Goal: Participate in discussion: Engage in conversation with other users on a specific topic

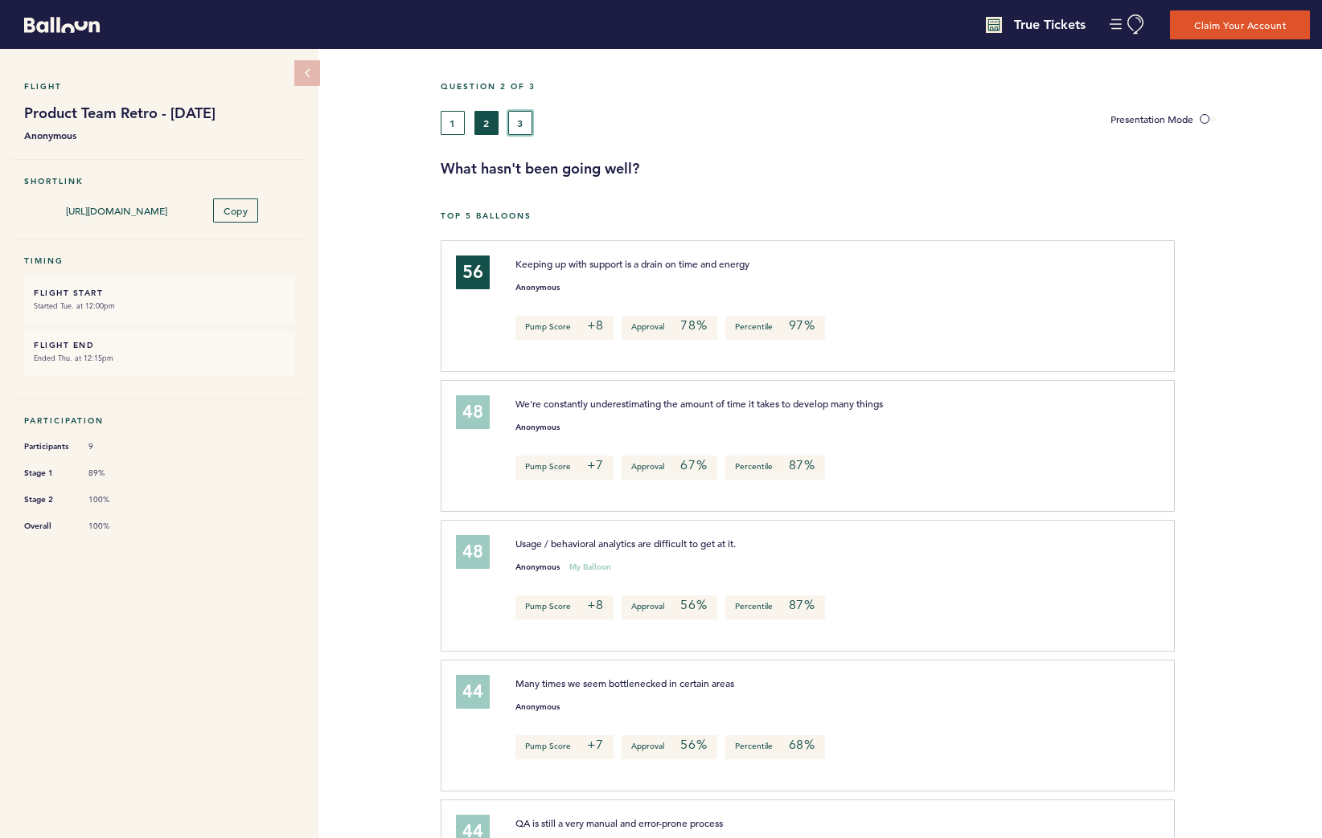
click at [521, 125] on button "3" at bounding box center [520, 123] width 24 height 24
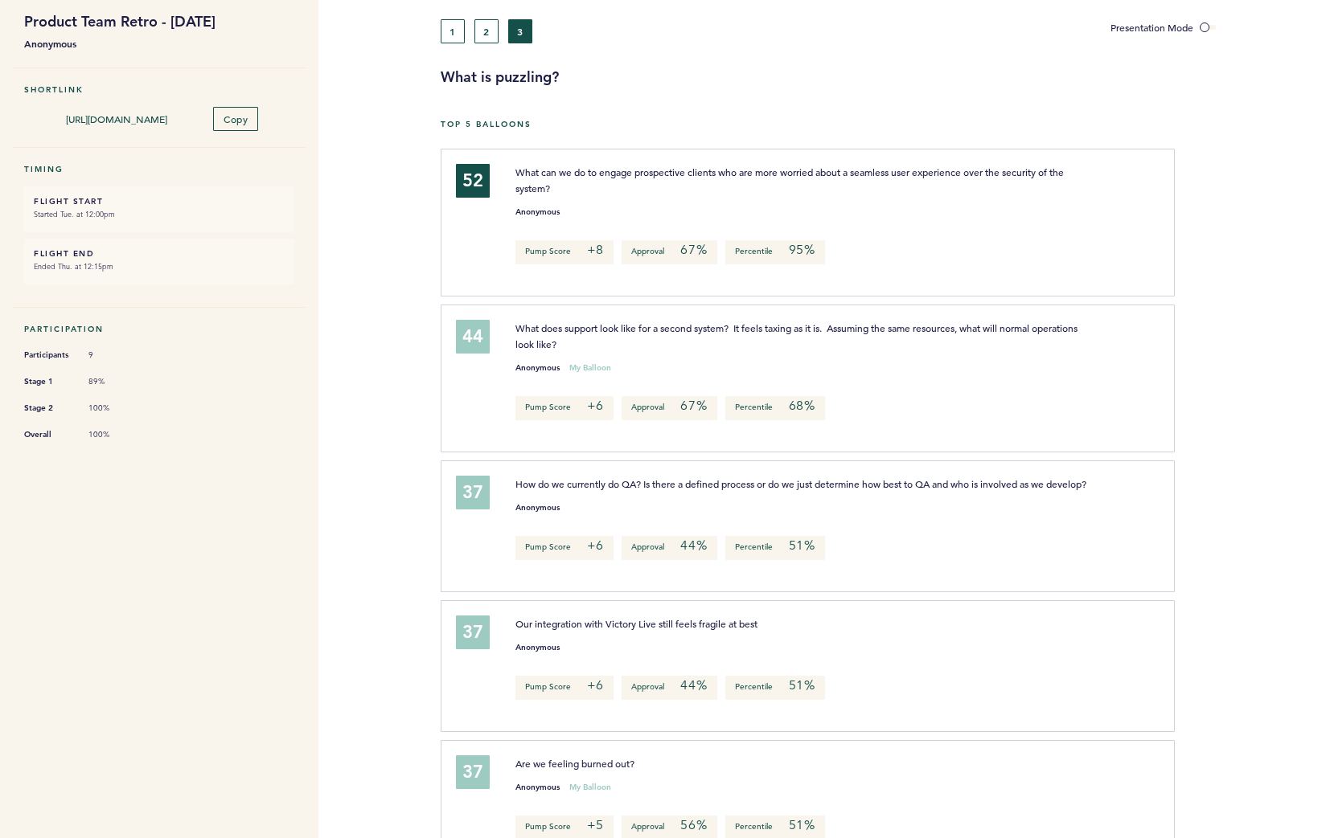
scroll to position [80, 0]
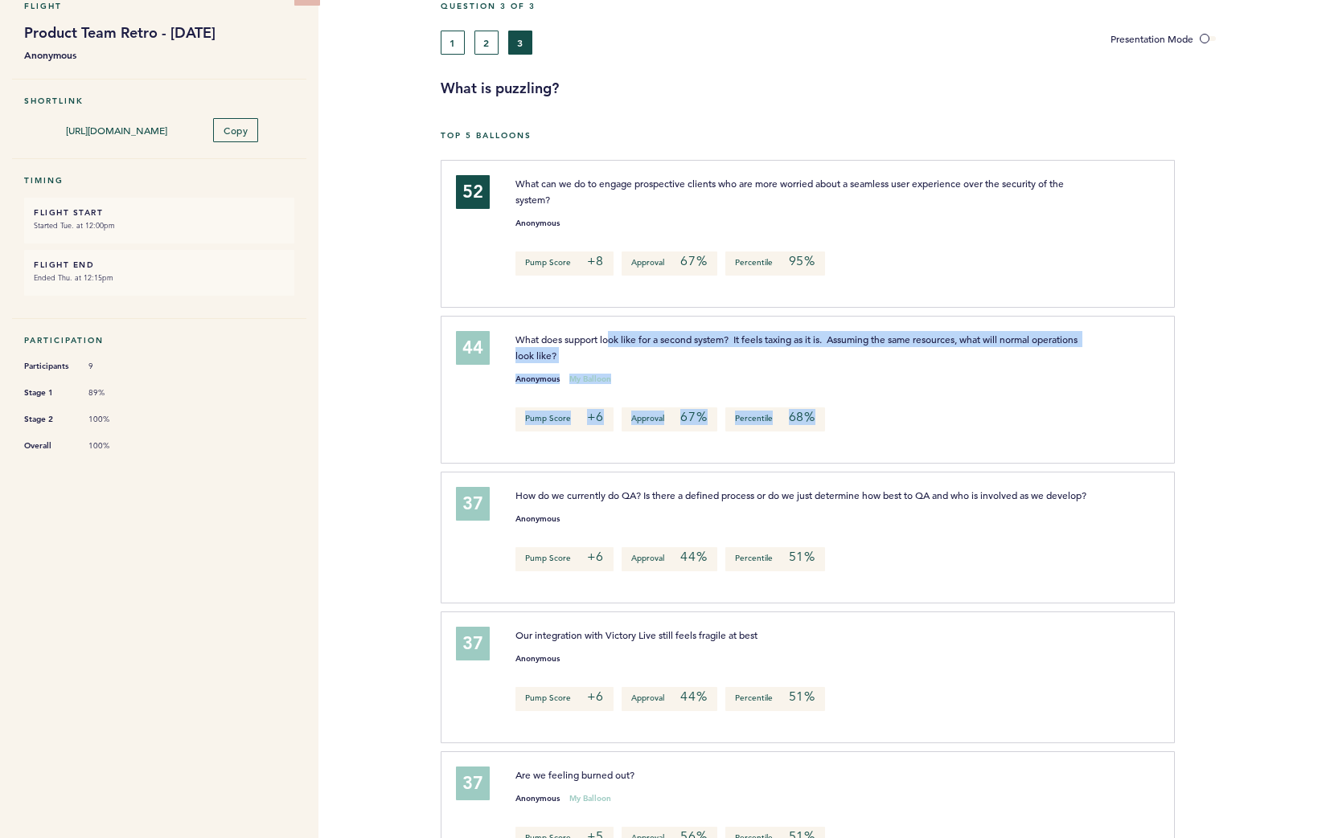
drag, startPoint x: 968, startPoint y: 396, endPoint x: 610, endPoint y: 341, distance: 362.0
click at [611, 342] on div "What does support look like for a second system? It feels taxing as it is. Assu…" at bounding box center [828, 387] width 651 height 113
click at [715, 346] on p "What does support look like for a second system? It feels taxing as it is. Assu…" at bounding box center [801, 347] width 572 height 32
drag, startPoint x: 688, startPoint y: 355, endPoint x: 558, endPoint y: 338, distance: 131.3
click at [553, 338] on p "What does support look like for a second system? It feels taxing as it is. Assu…" at bounding box center [801, 347] width 572 height 32
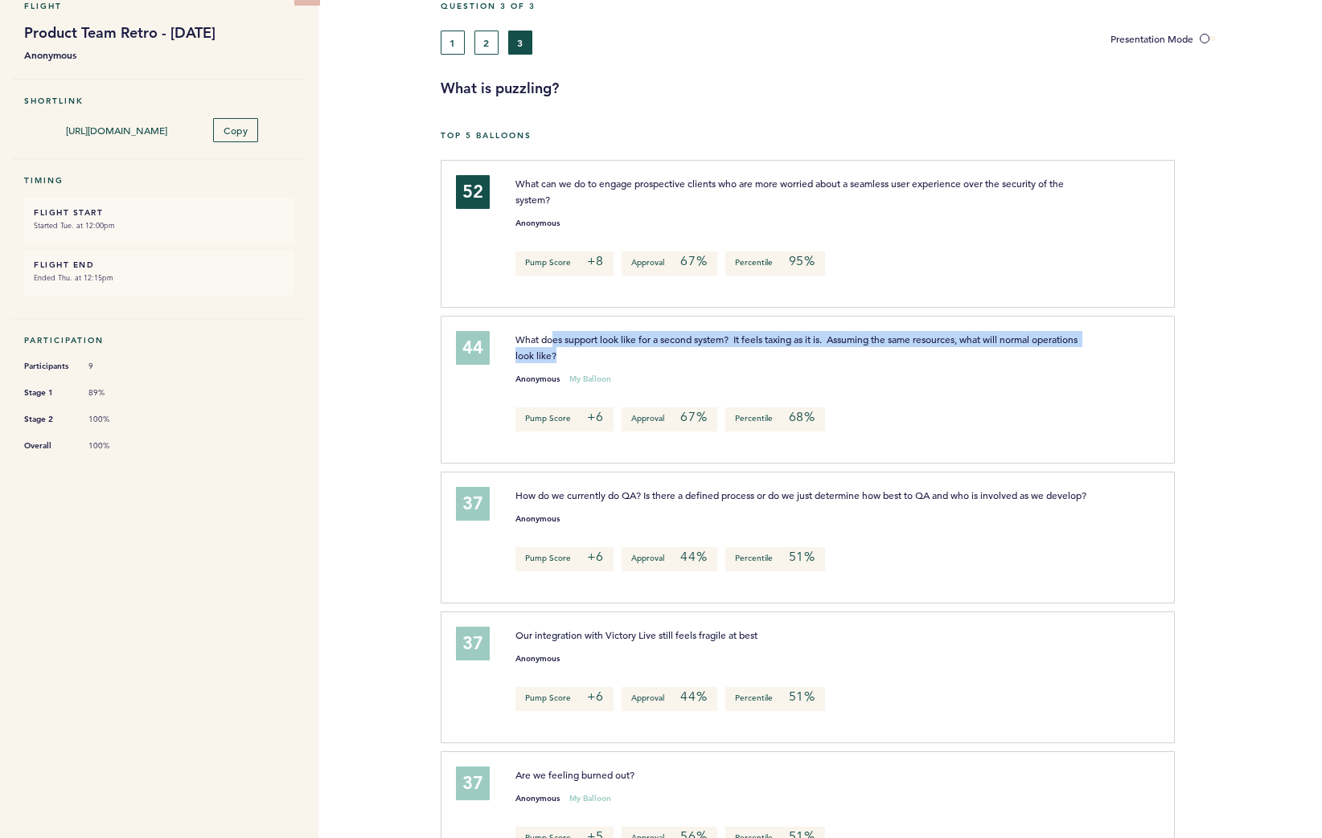
click at [613, 338] on span "What does support look like for a second system? It feels taxing as it is. Assu…" at bounding box center [797, 347] width 564 height 29
drag, startPoint x: 530, startPoint y: 489, endPoint x: 500, endPoint y: 485, distance: 30.0
click at [500, 485] on div "37 How do we currently do QA? Is there a defined process or do we just determin…" at bounding box center [808, 538] width 734 height 132
click at [672, 503] on p "How do we currently do QA? Is there a defined process or do we just determine h…" at bounding box center [801, 495] width 572 height 16
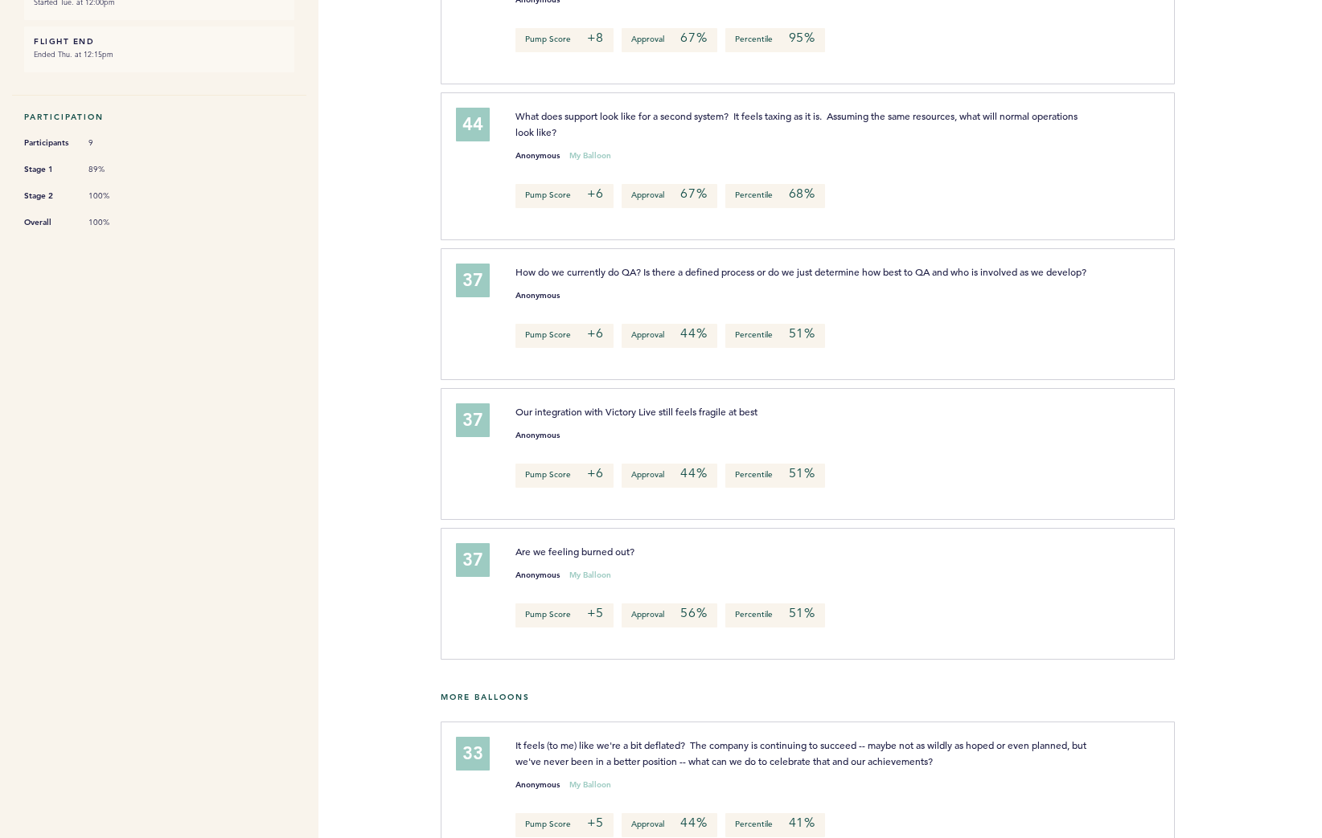
scroll to position [322, 0]
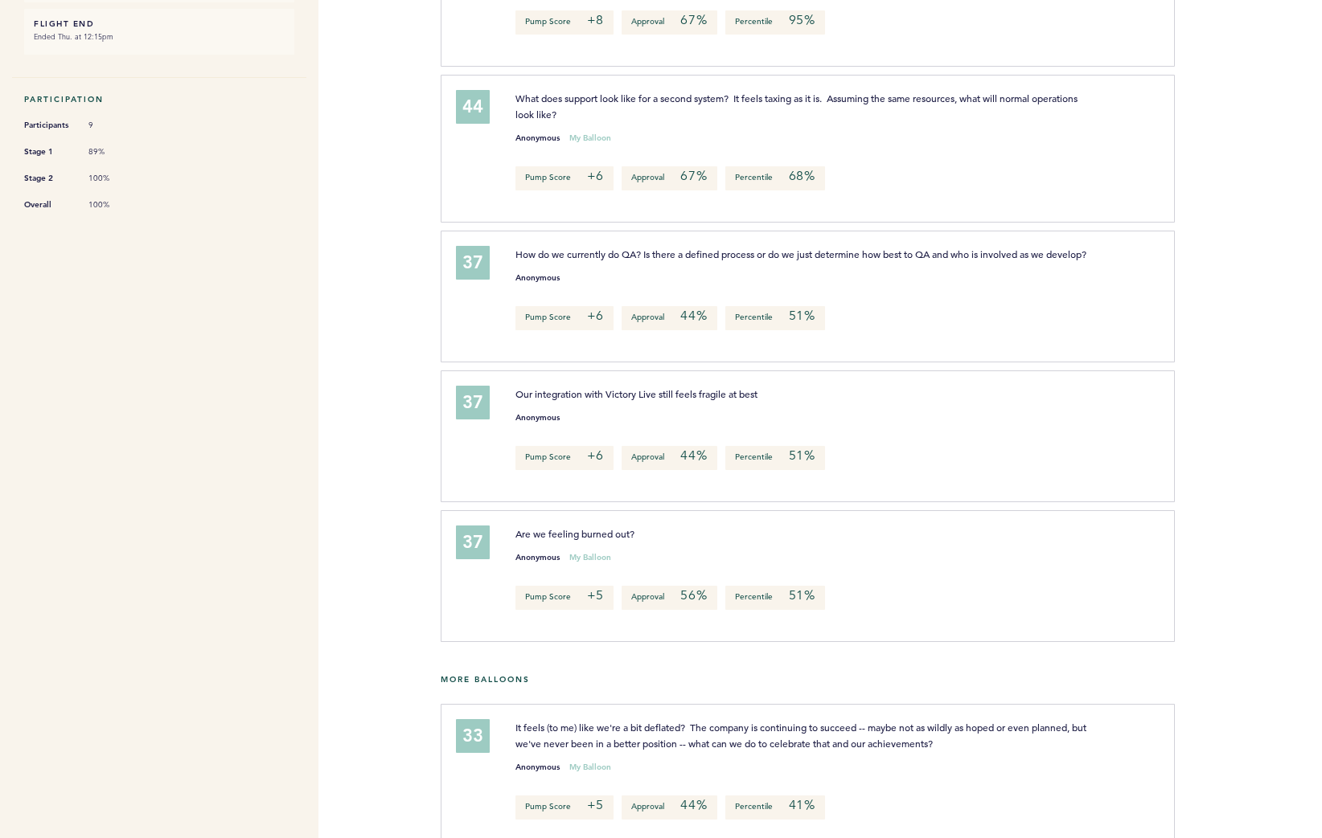
drag, startPoint x: 766, startPoint y: 414, endPoint x: 495, endPoint y: 398, distance: 271.4
click at [495, 398] on div "37 Our integration with Victory Live still feels fragile at best Anonymous Pump…" at bounding box center [808, 437] width 734 height 132
click at [797, 422] on div "Anonymous" at bounding box center [828, 414] width 651 height 16
drag, startPoint x: 620, startPoint y: 546, endPoint x: 469, endPoint y: 537, distance: 151.4
click at [469, 537] on div "37 Are we feeling burned out? Anonymous My Balloon Pump Score +5 Approval 56% P…" at bounding box center [808, 576] width 734 height 132
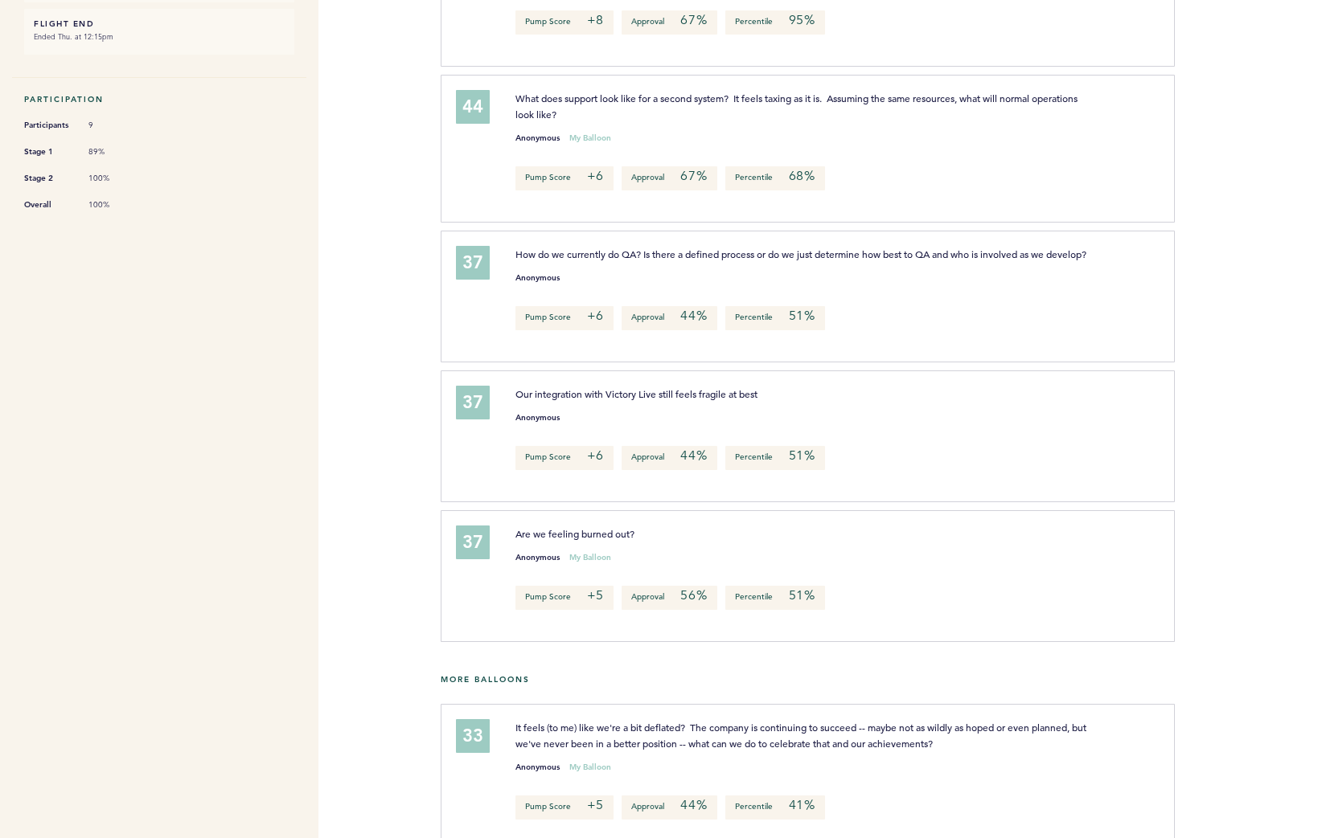
click at [777, 560] on div "Are we feeling burned out? Anonymous My Balloon Pump Score +5 Approval 56% Perc…" at bounding box center [828, 574] width 651 height 96
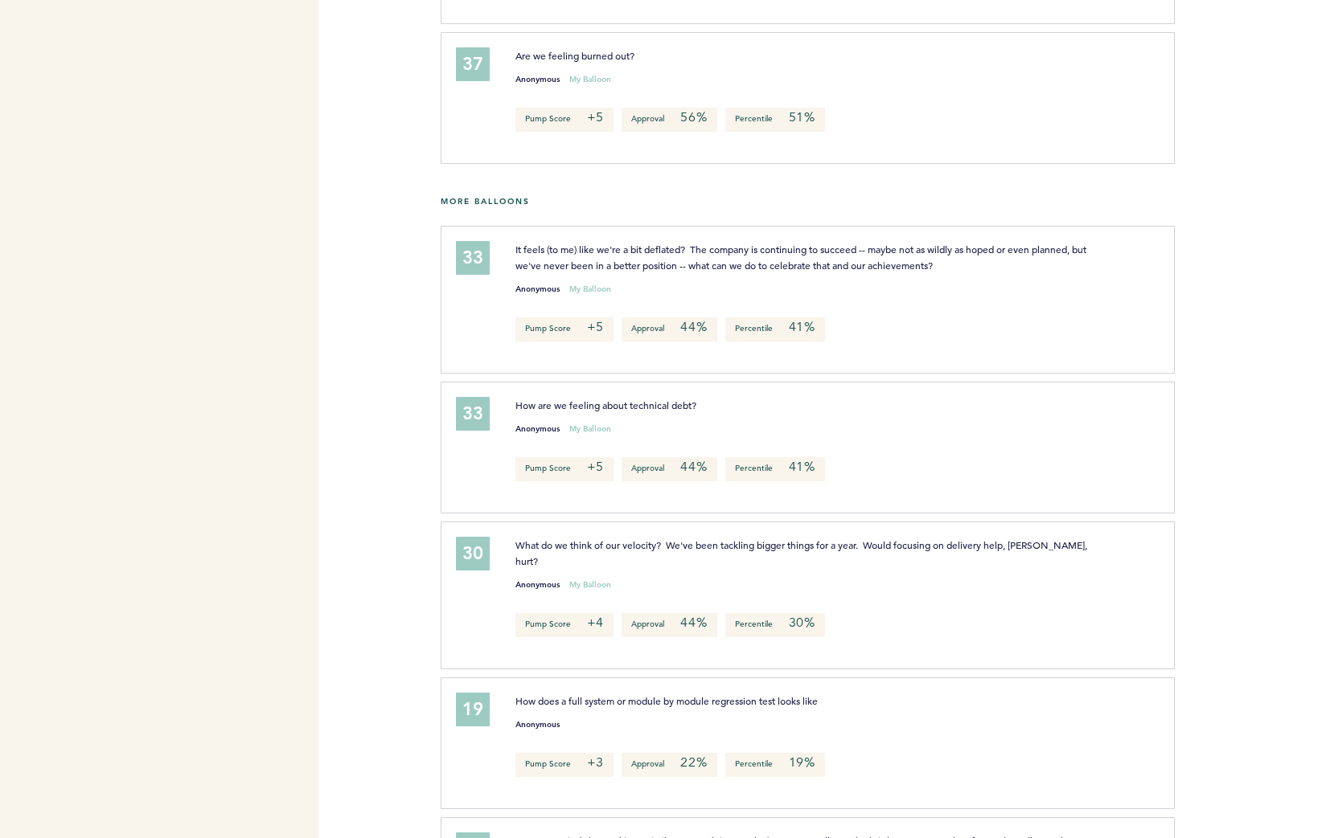
scroll to position [0, 0]
